Goal: Information Seeking & Learning: Find specific fact

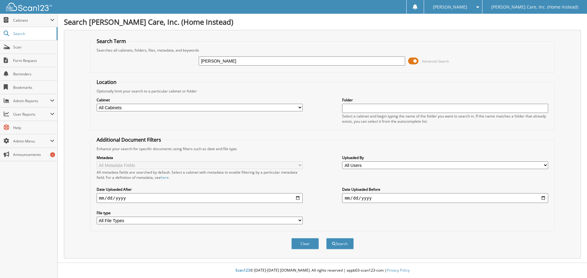
type input "[PERSON_NAME]"
click at [326, 238] on button "Search" at bounding box center [340, 243] width 28 height 11
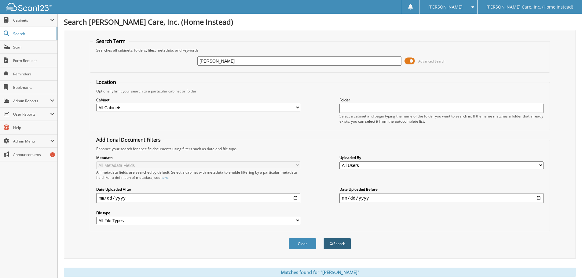
click at [333, 239] on button "Search" at bounding box center [338, 243] width 28 height 11
